Goal: Find specific page/section: Find specific page/section

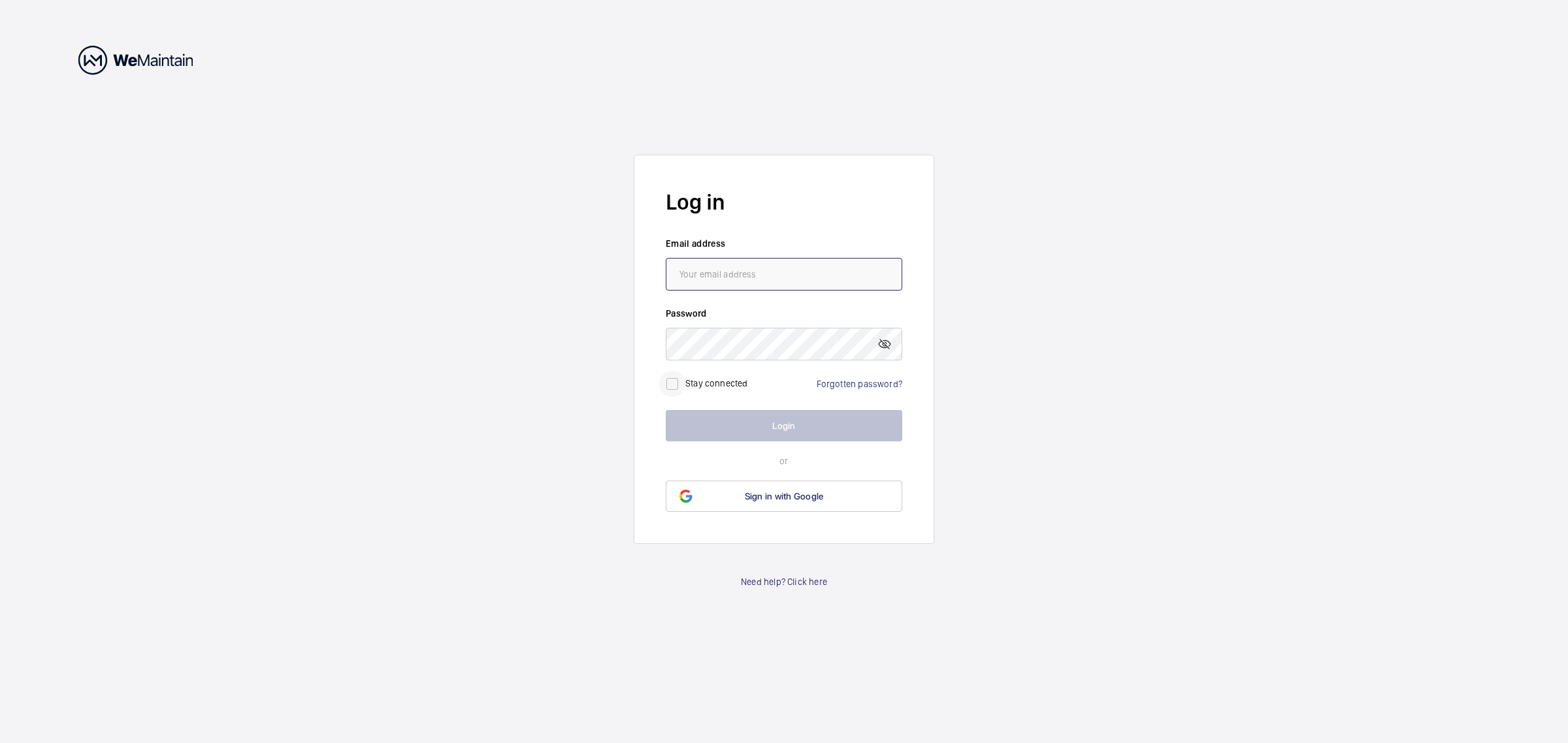
type input "[PERSON_NAME][EMAIL_ADDRESS][PERSON_NAME][DOMAIN_NAME]"
click at [663, 381] on input "checkbox" at bounding box center [672, 384] width 26 height 26
checkbox input "true"
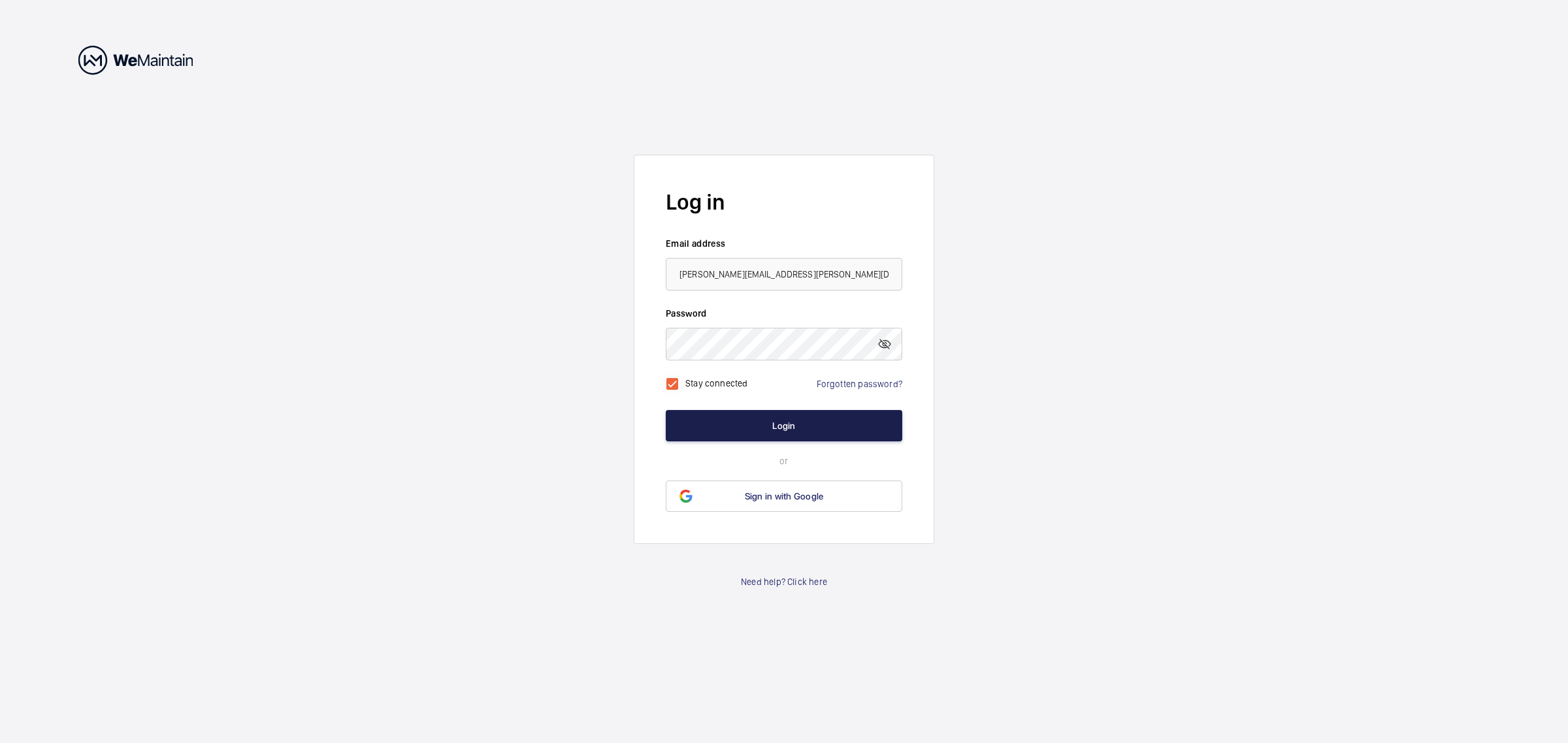
click at [717, 424] on button "Login" at bounding box center [784, 426] width 237 height 31
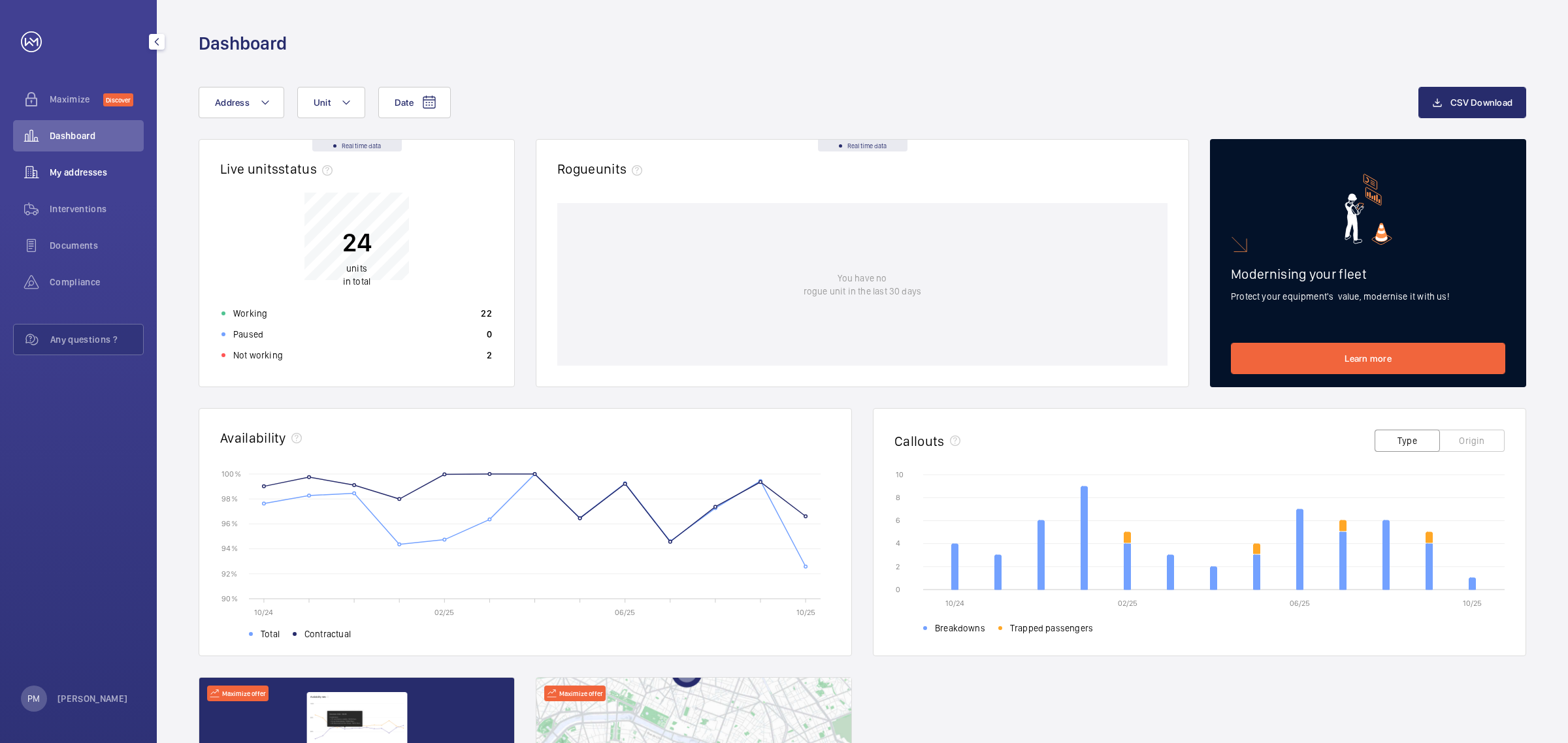
click at [83, 168] on span "My addresses" at bounding box center [97, 172] width 94 height 13
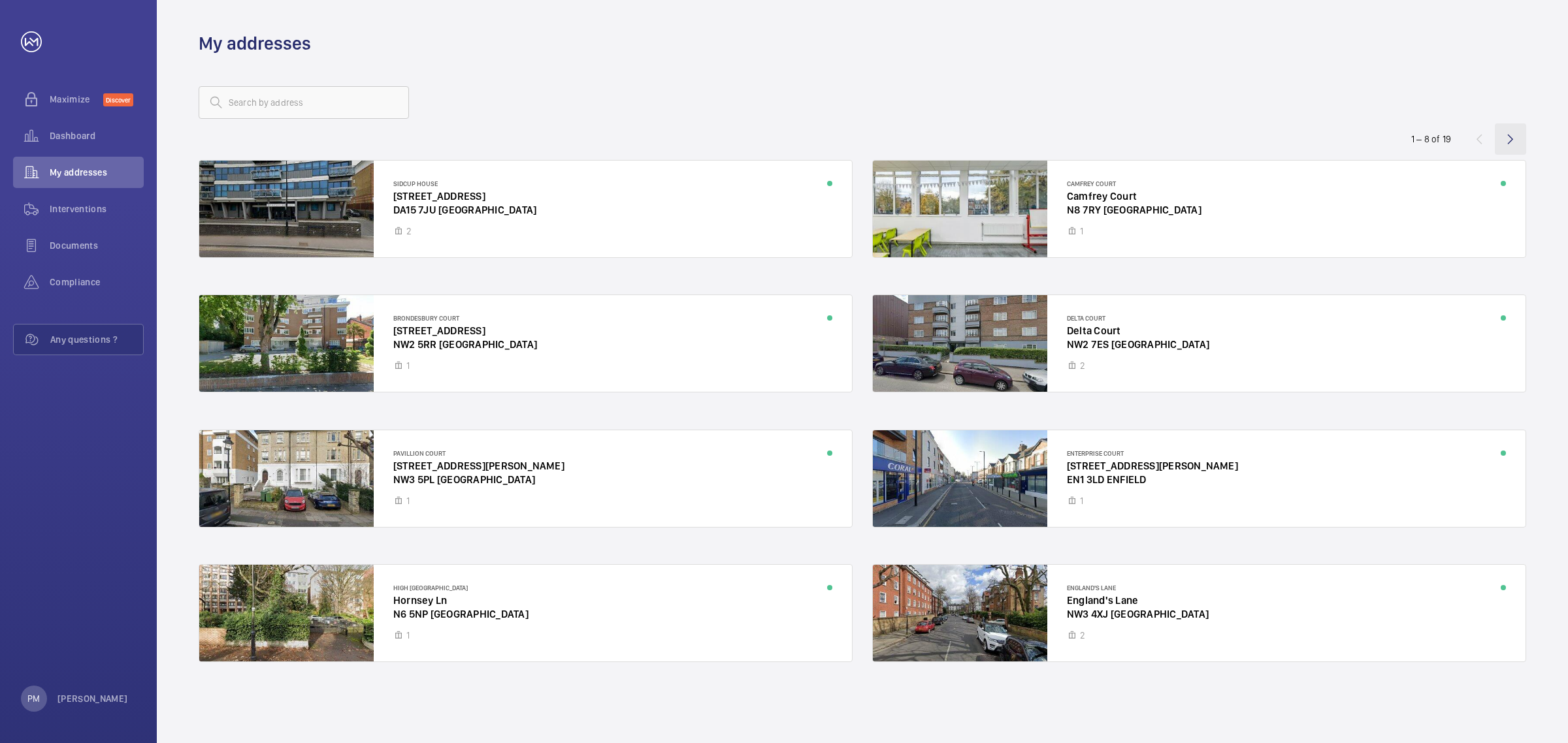
click at [1507, 138] on wm-front-icon-button at bounding box center [1510, 139] width 31 height 31
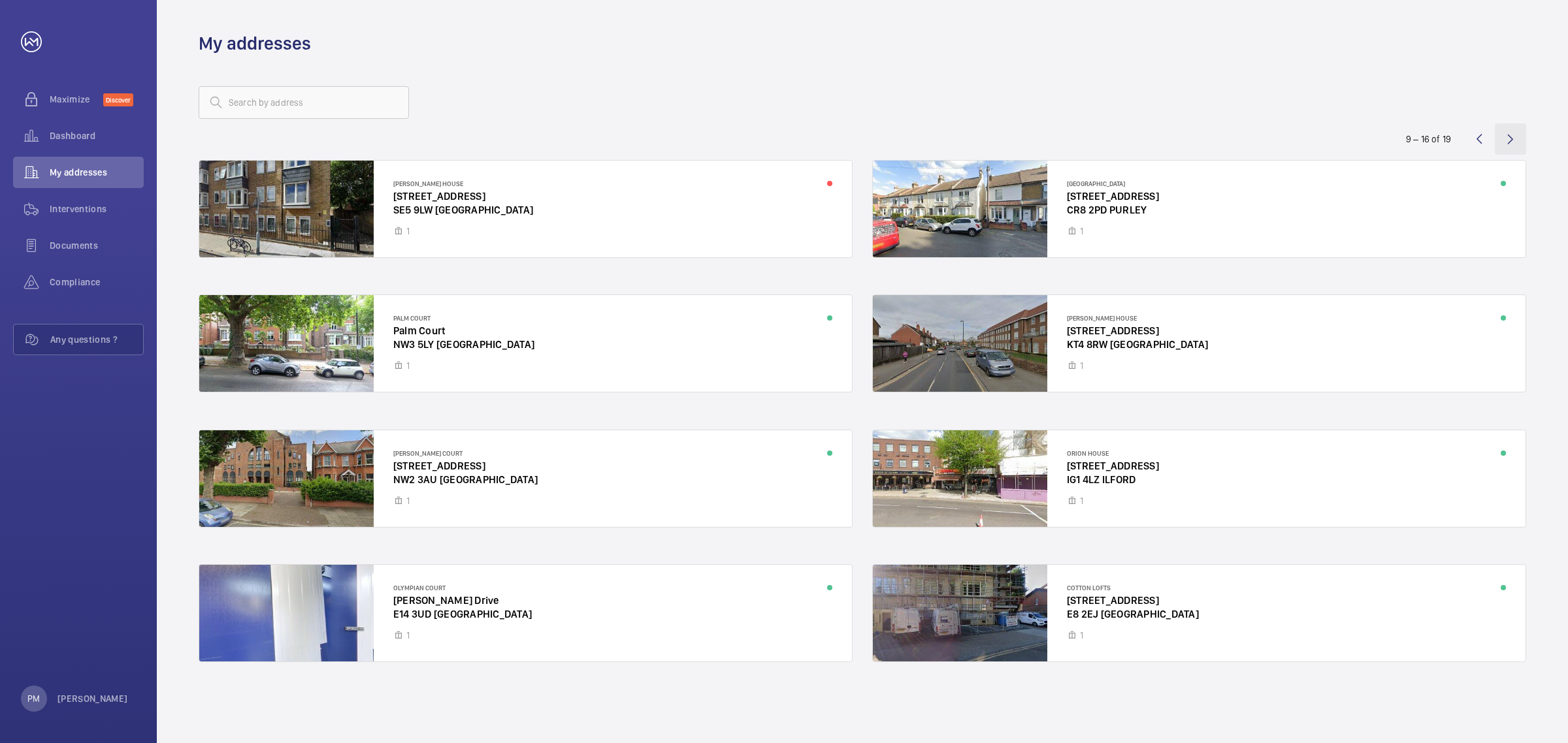
click at [1510, 138] on wm-front-icon-button at bounding box center [1510, 139] width 31 height 31
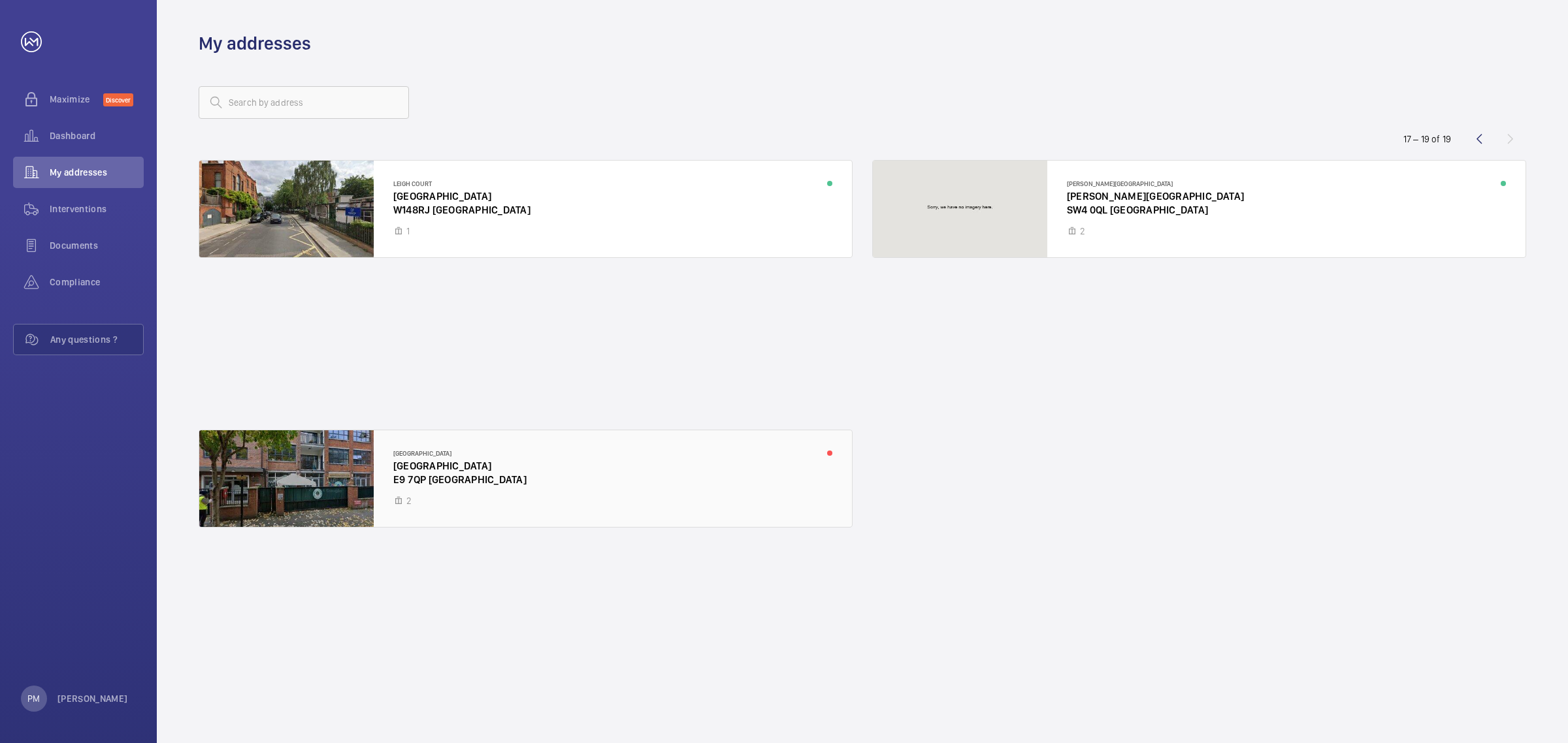
click at [463, 479] on div at bounding box center [525, 478] width 653 height 97
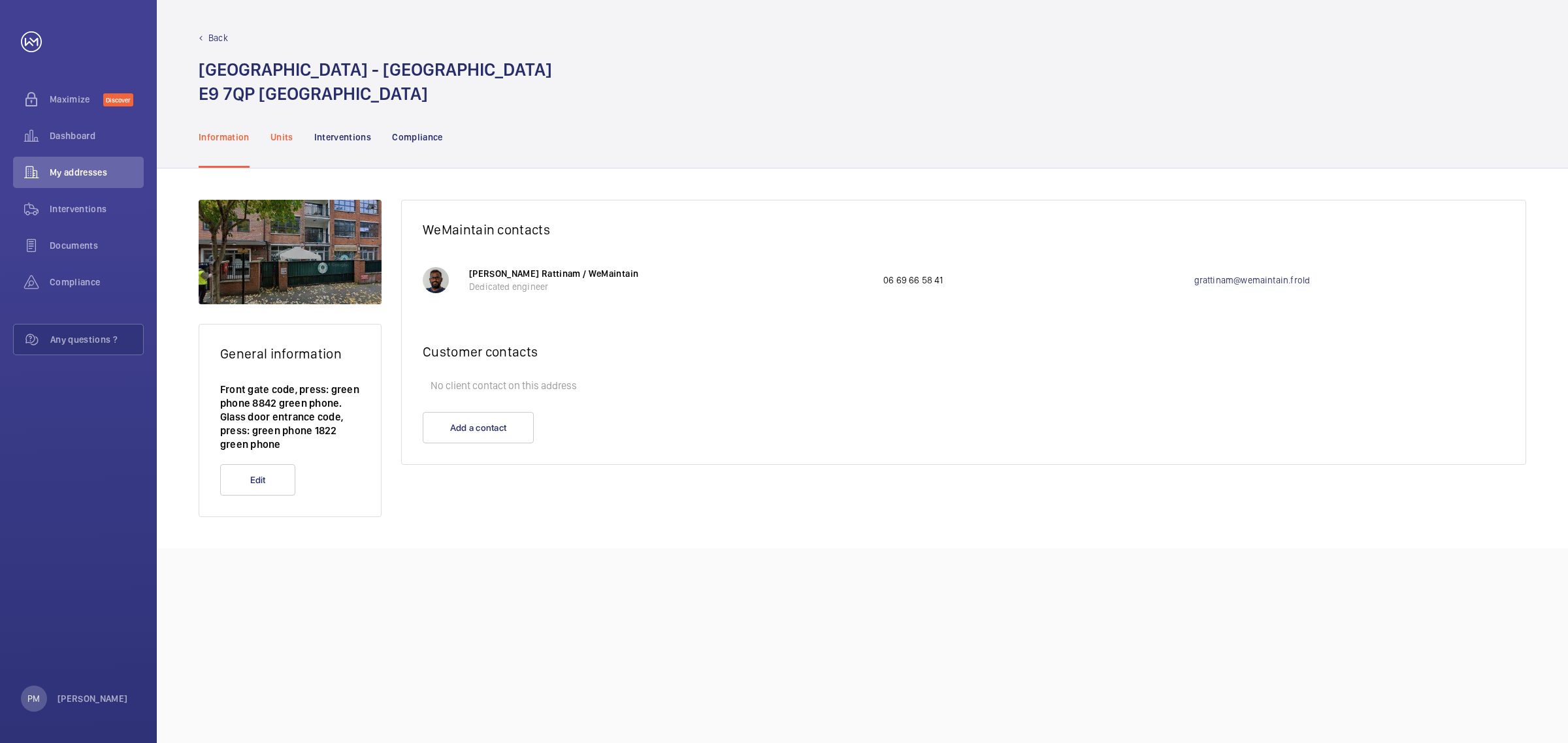
click at [273, 135] on p "Units" at bounding box center [281, 137] width 23 height 13
